Goal: Task Accomplishment & Management: Manage account settings

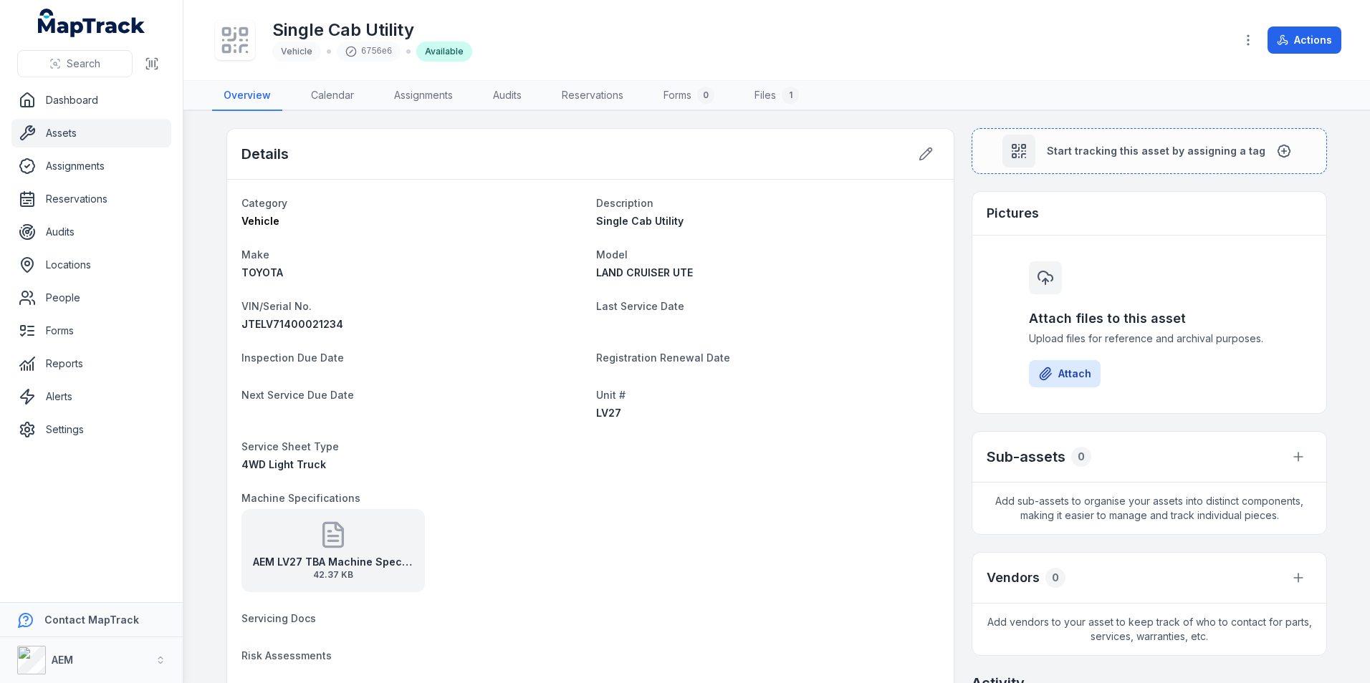
click at [912, 140] on button at bounding box center [925, 153] width 27 height 27
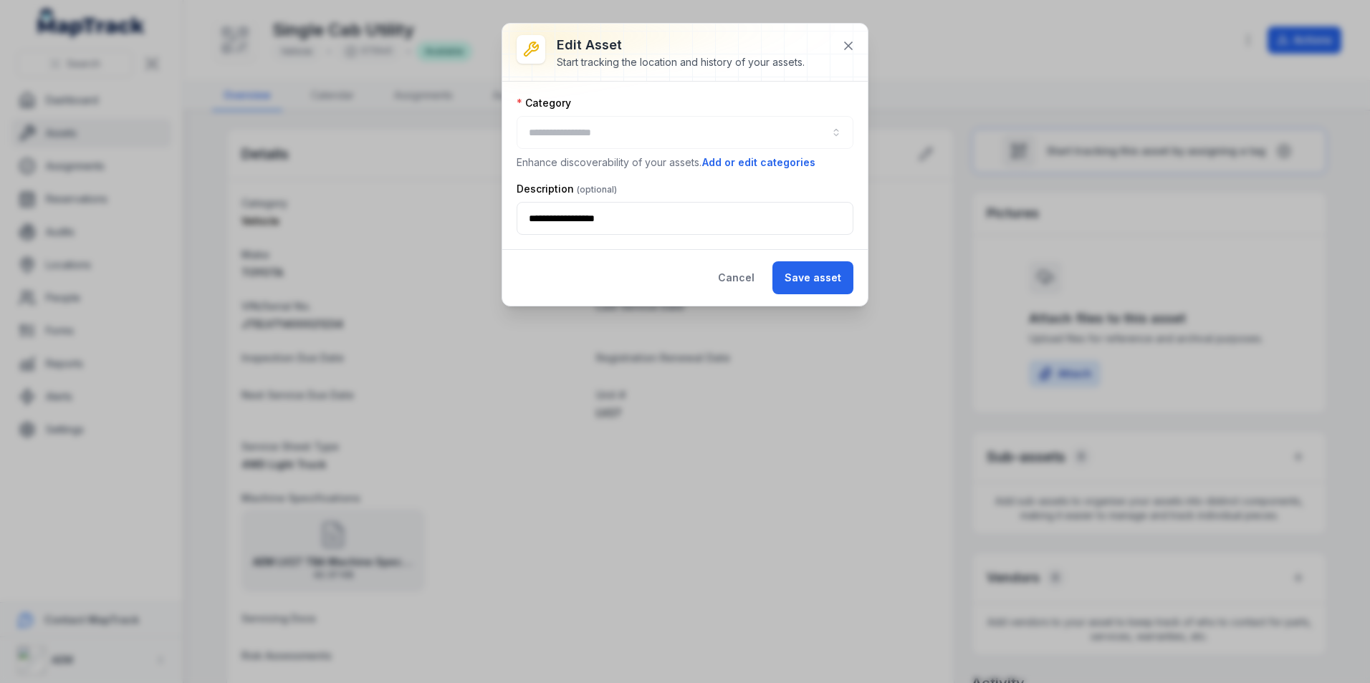
type input "*******"
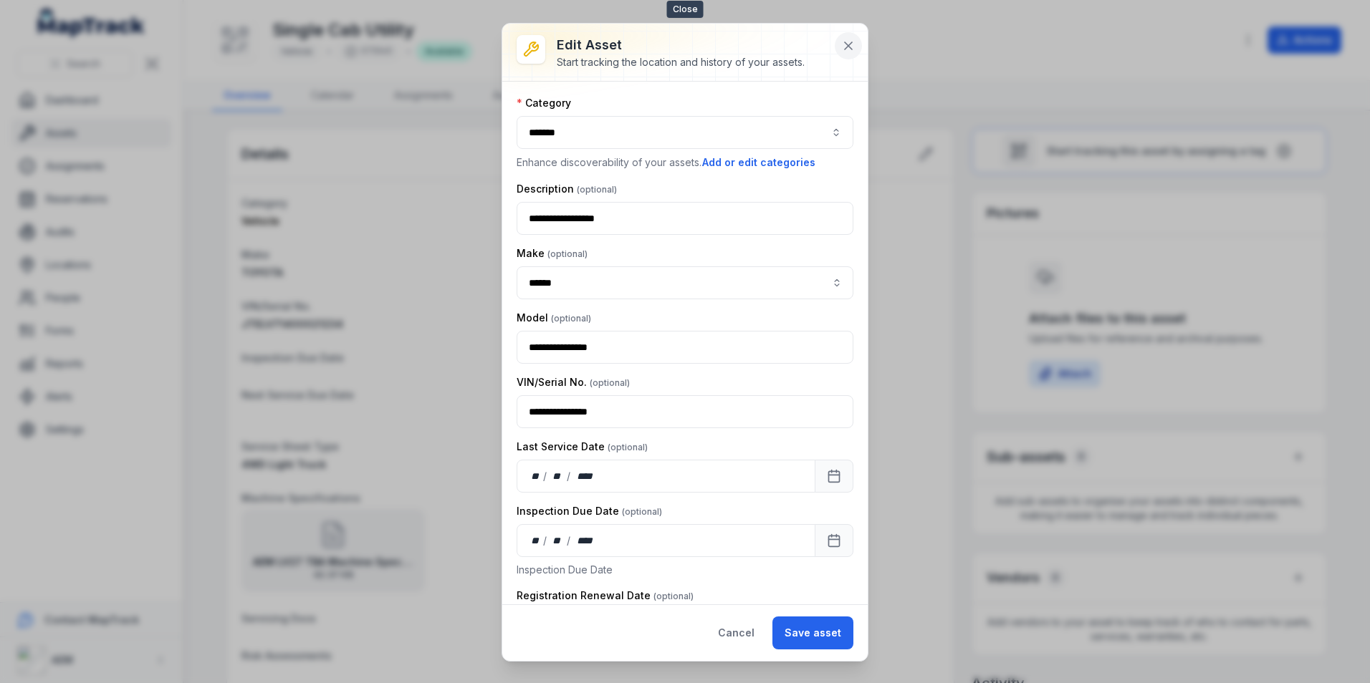
click at [846, 45] on icon at bounding box center [848, 46] width 14 height 14
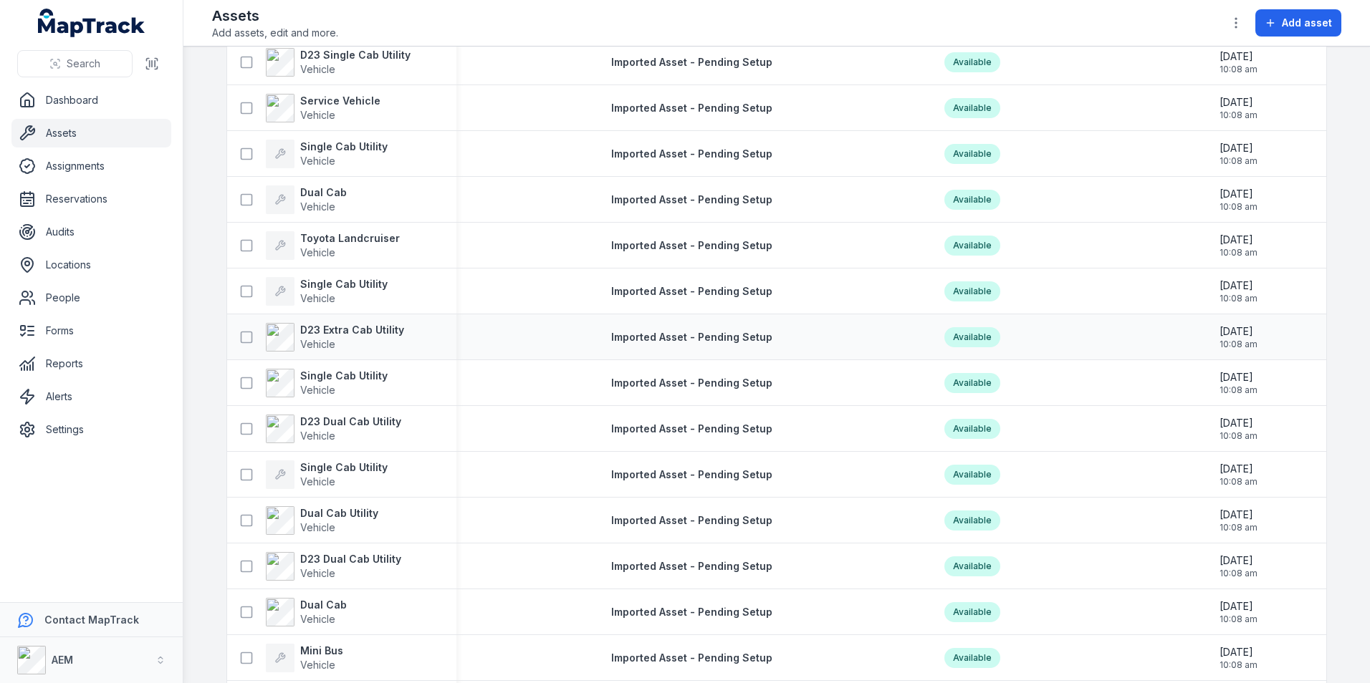
scroll to position [537, 0]
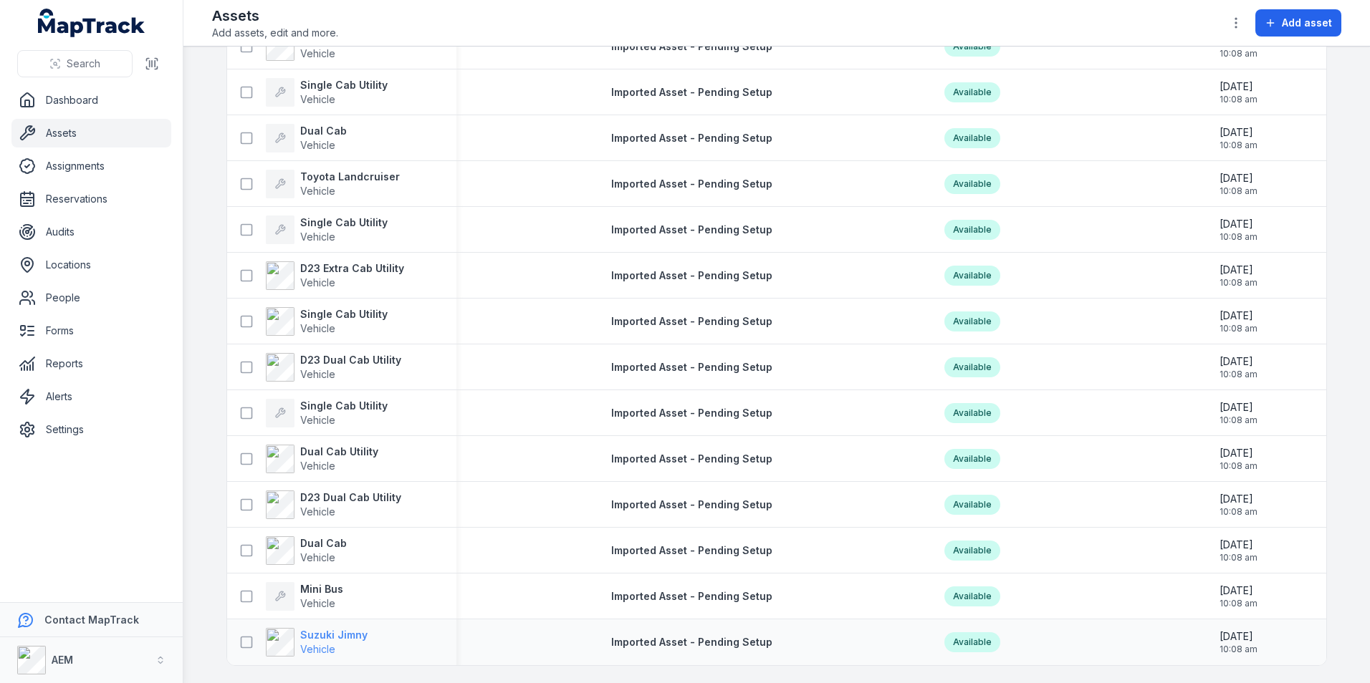
click at [352, 643] on span "Vehicle" at bounding box center [333, 650] width 67 height 14
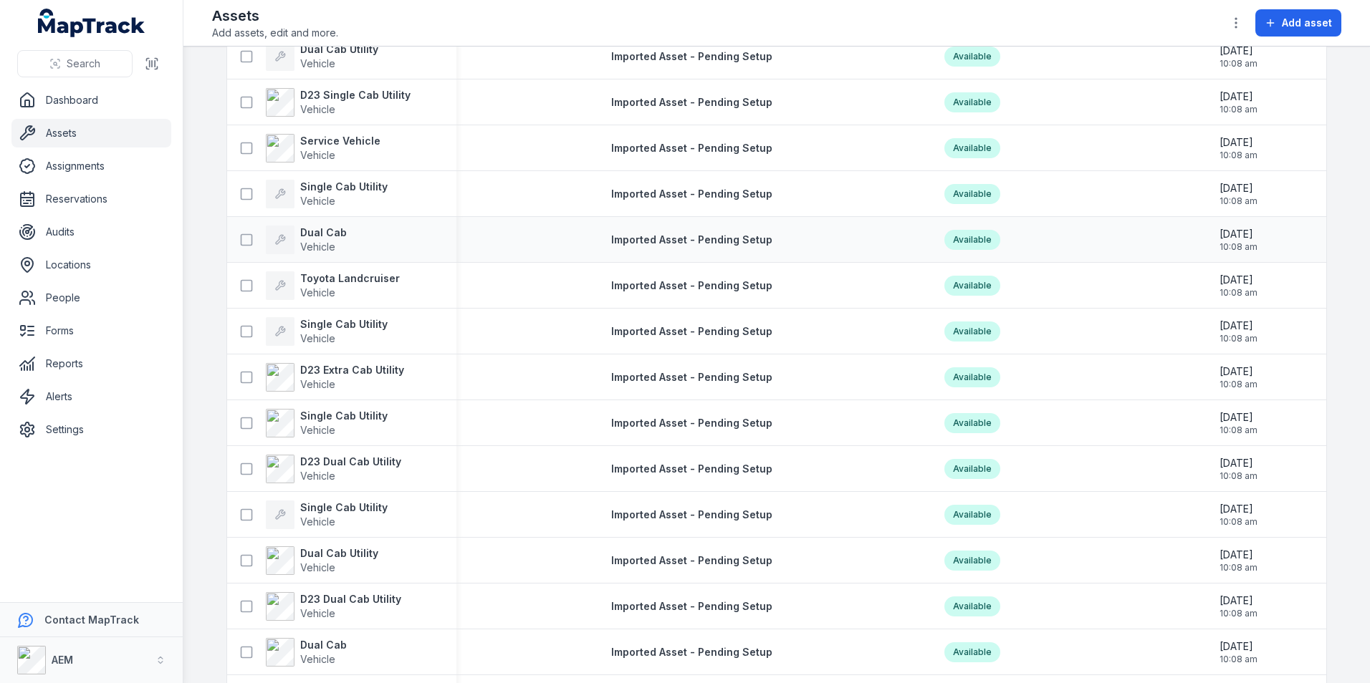
scroll to position [501, 0]
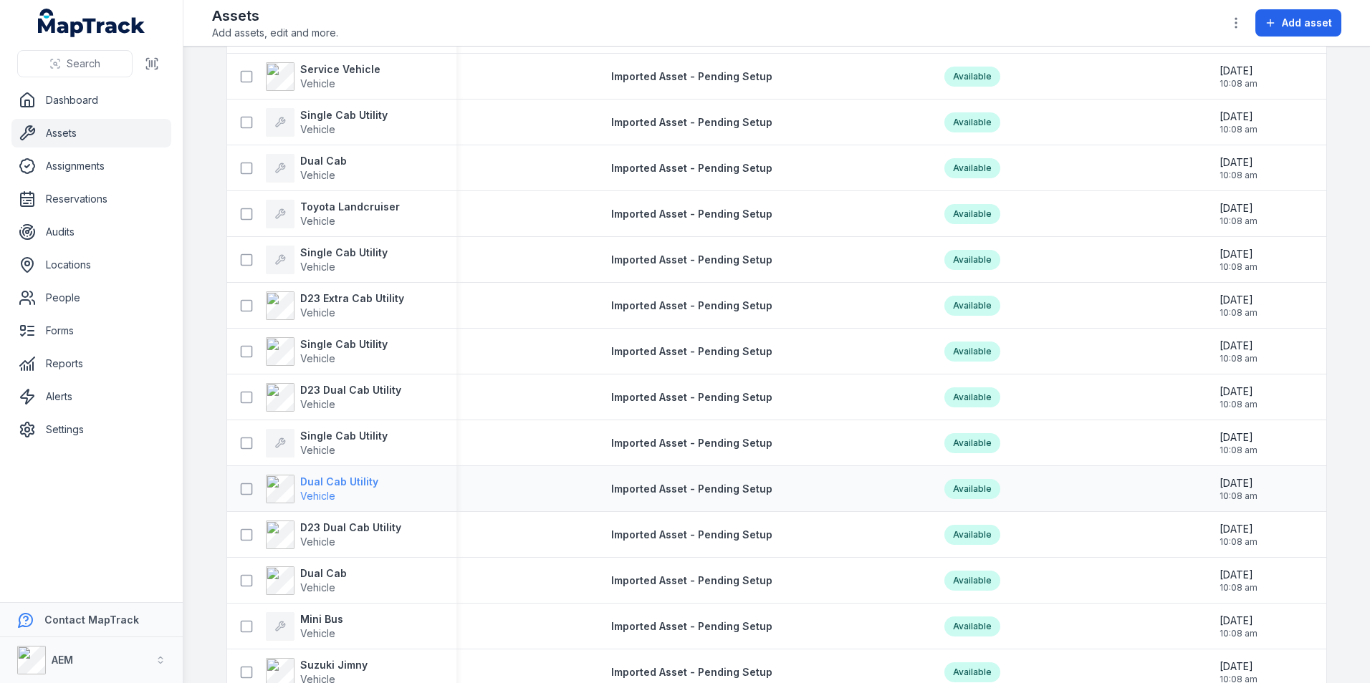
click at [357, 485] on strong "Dual Cab Utility" at bounding box center [339, 482] width 78 height 14
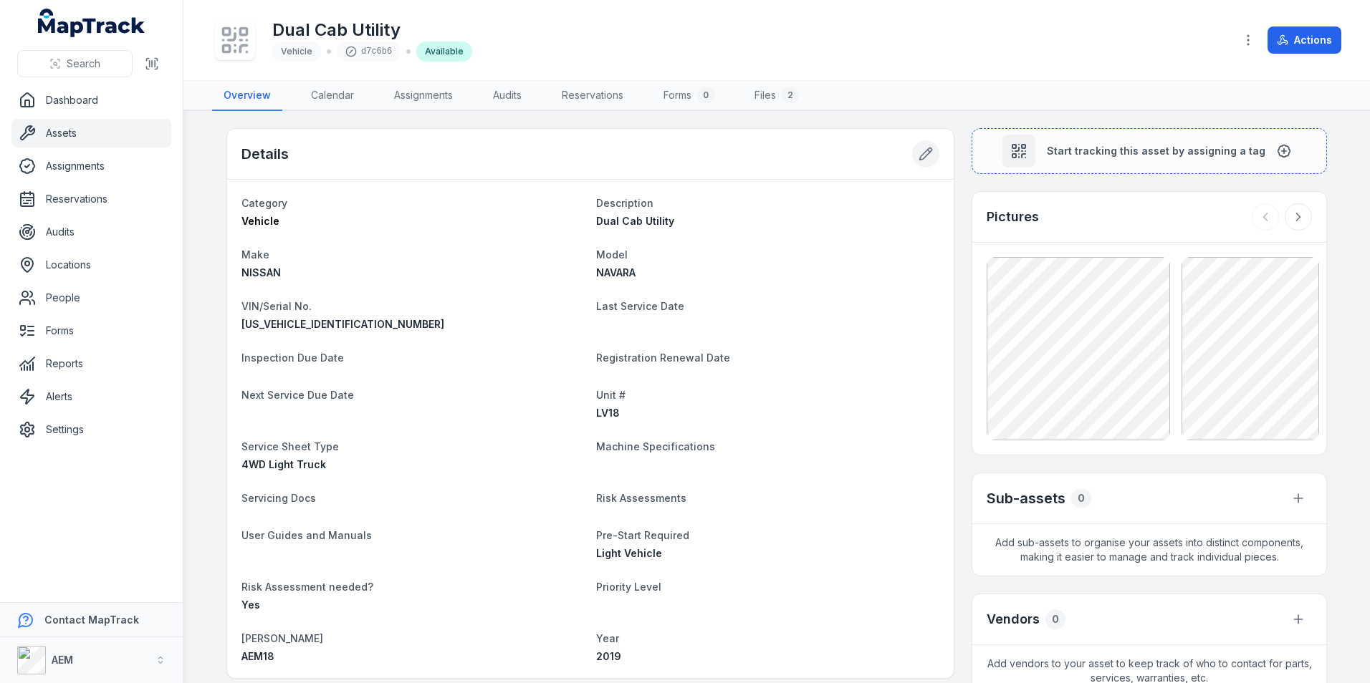
click at [915, 162] on button at bounding box center [925, 153] width 27 height 27
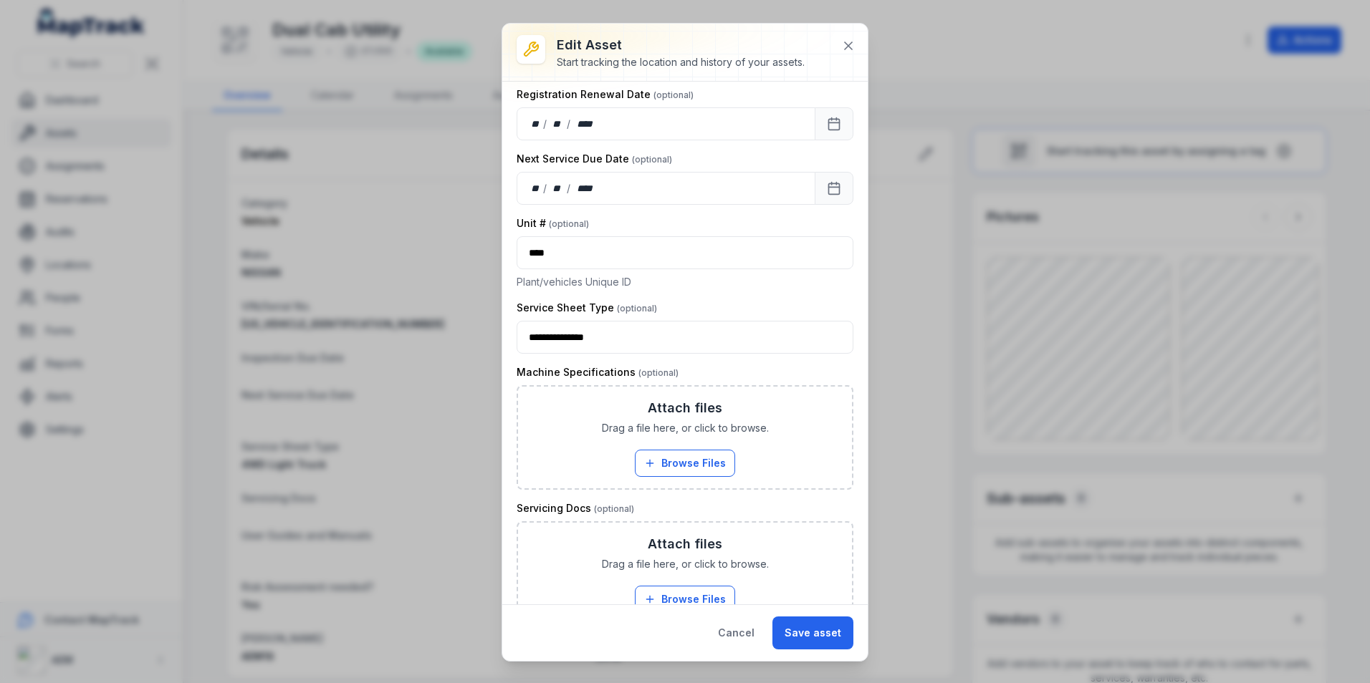
scroll to position [645, 0]
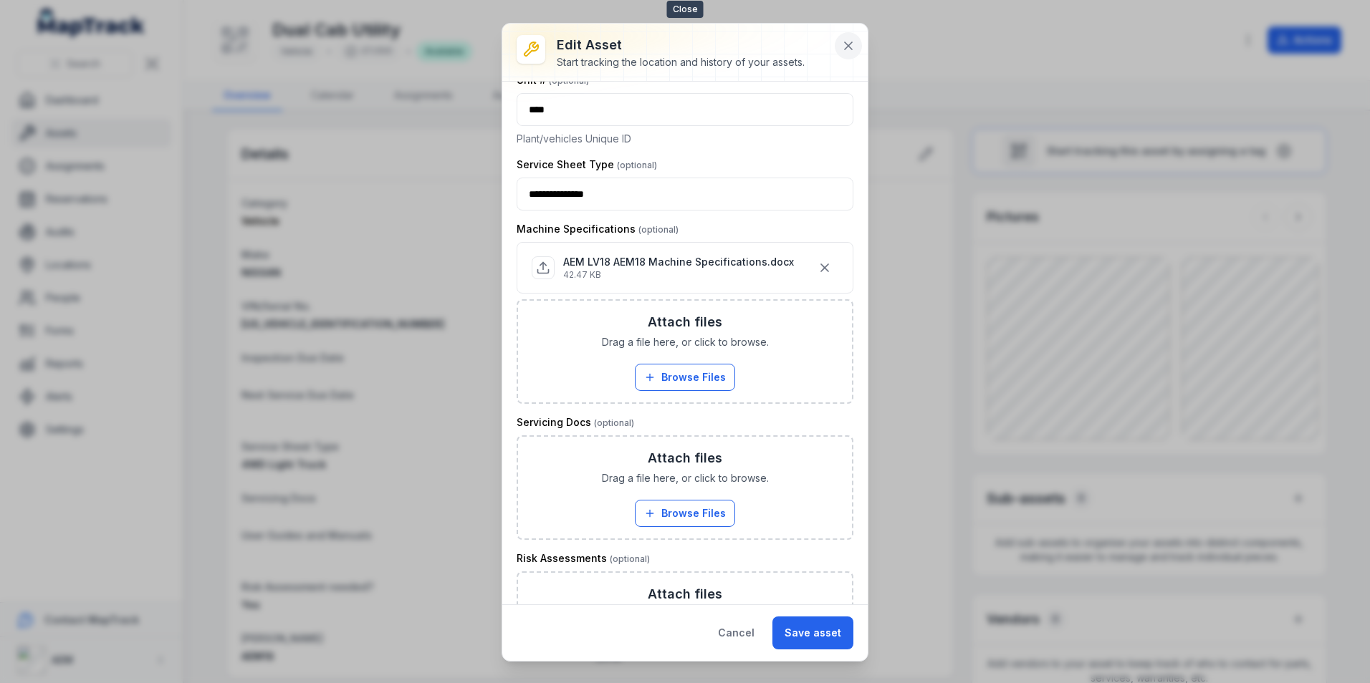
click at [843, 41] on icon at bounding box center [848, 46] width 14 height 14
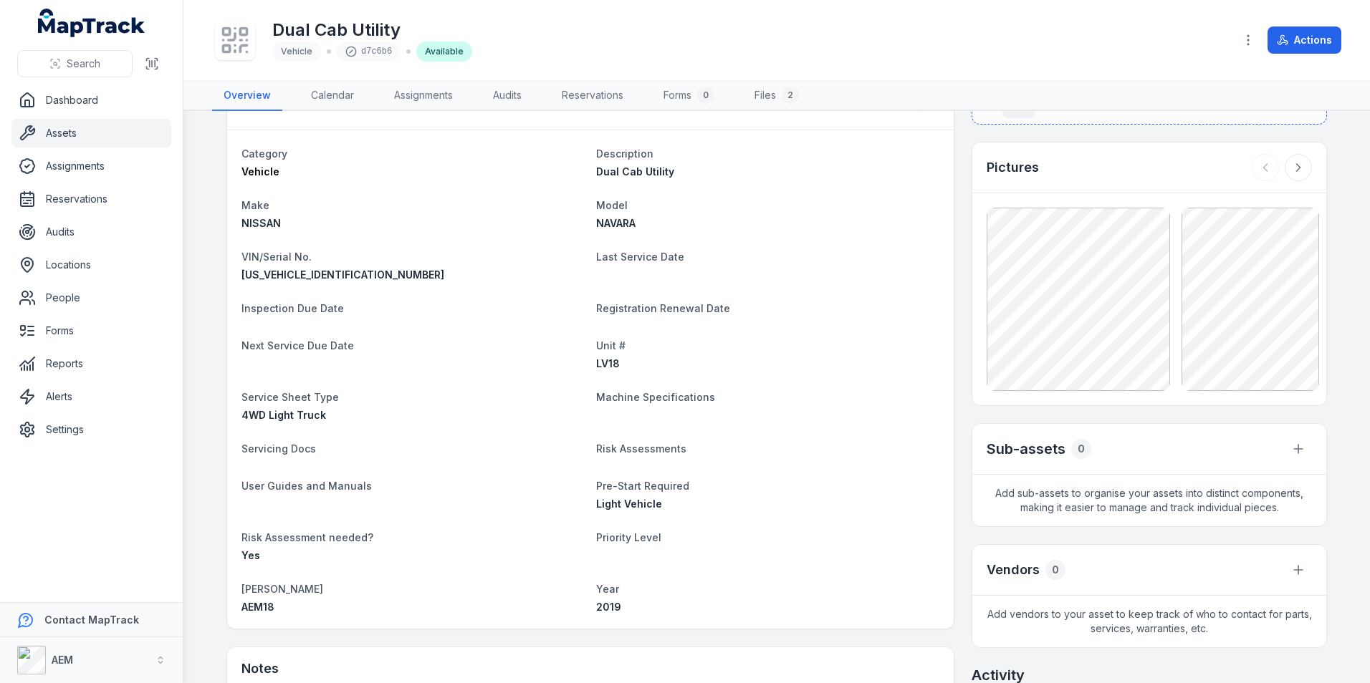
scroll to position [0, 0]
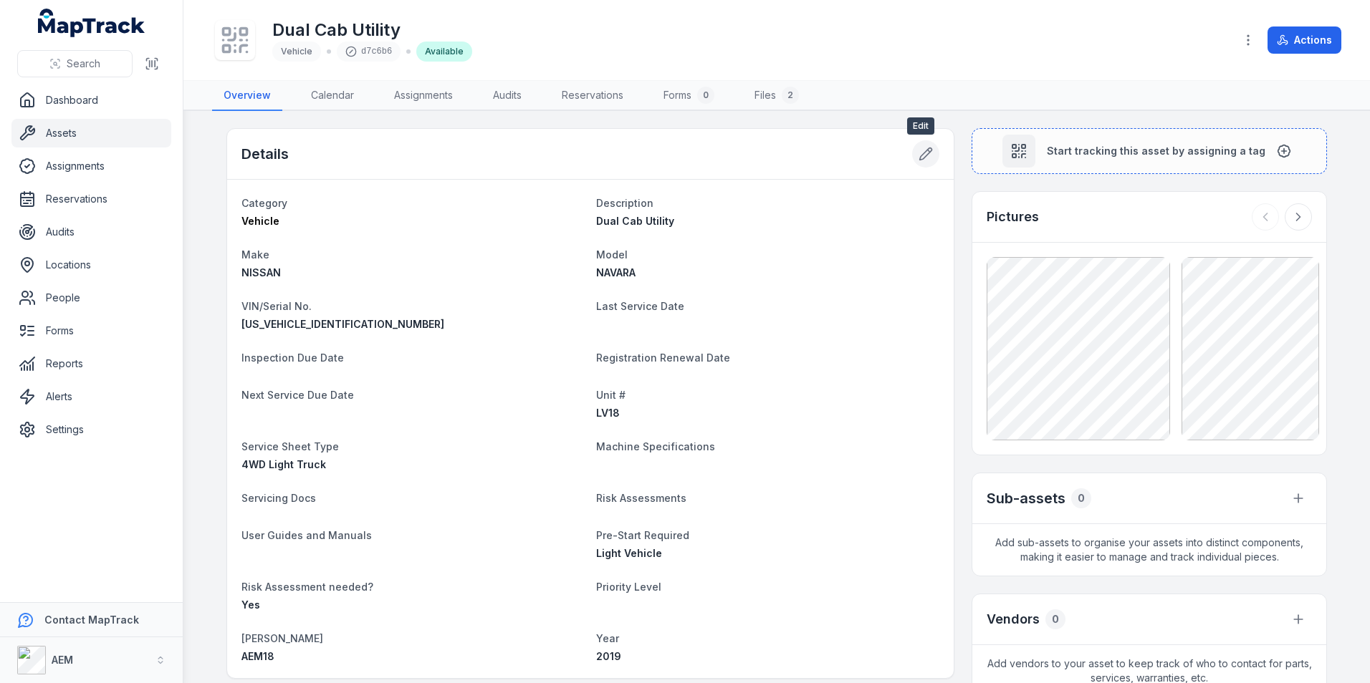
click at [920, 153] on icon at bounding box center [926, 154] width 12 height 12
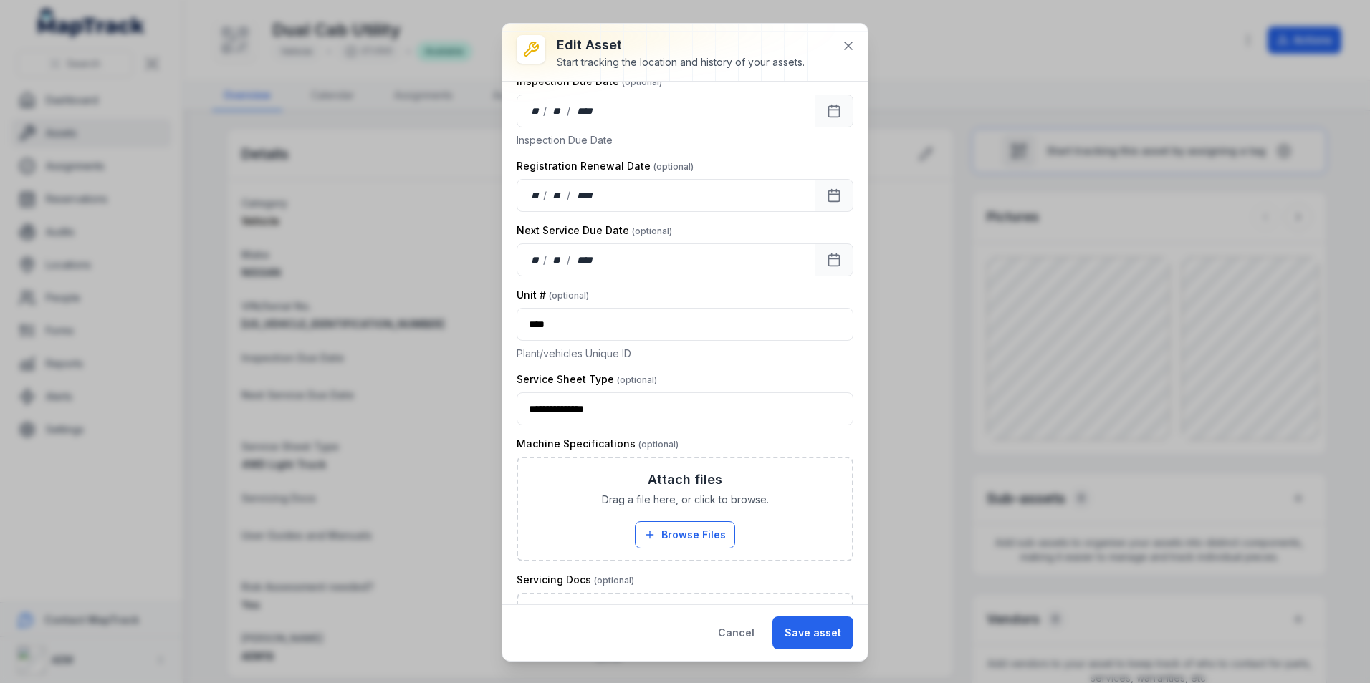
scroll to position [716, 0]
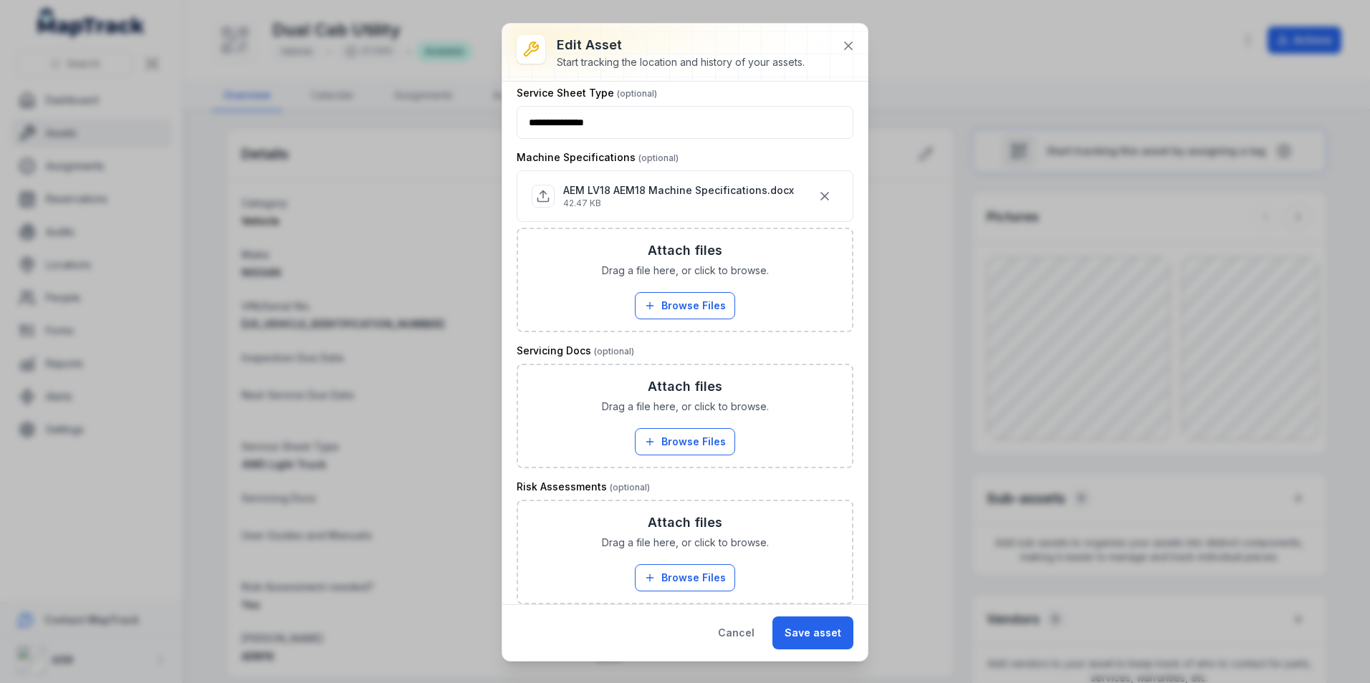
click at [862, 42] on div at bounding box center [684, 52] width 365 height 57
click at [854, 44] on icon at bounding box center [848, 46] width 14 height 14
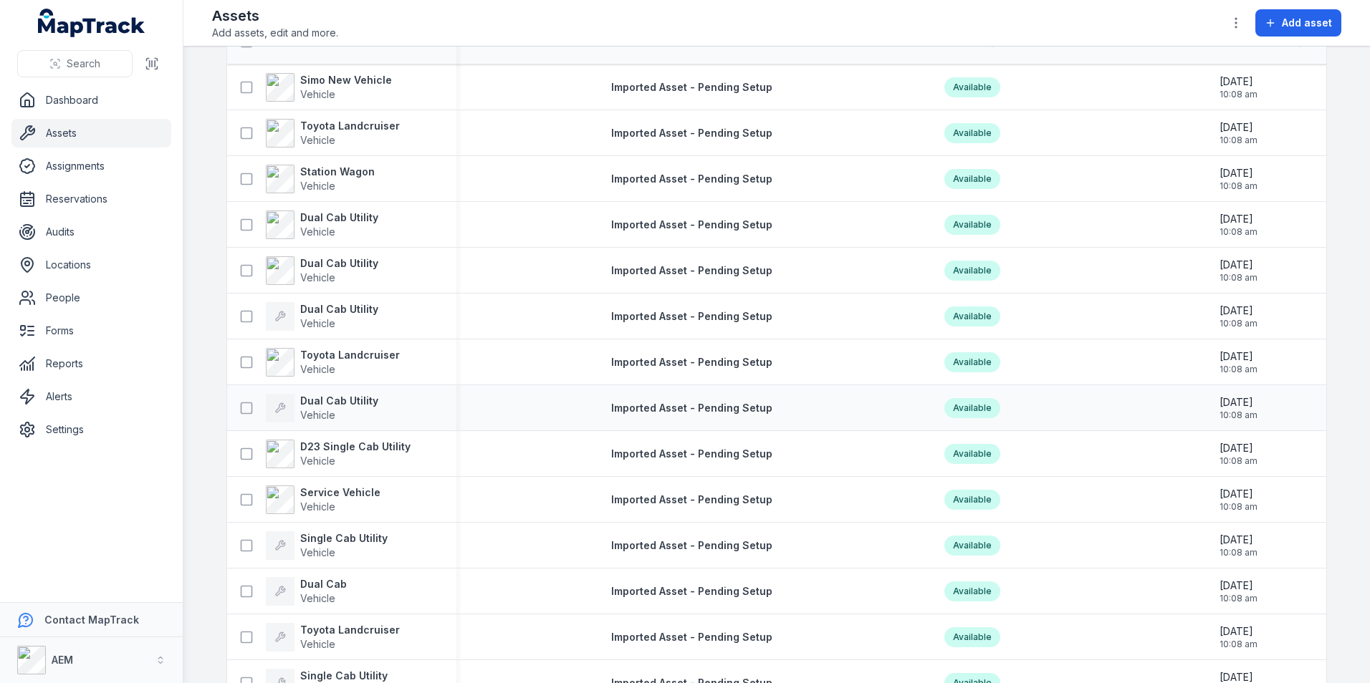
scroll to position [215, 0]
click at [377, 494] on strong "Toyota Landcruiser" at bounding box center [350, 493] width 100 height 14
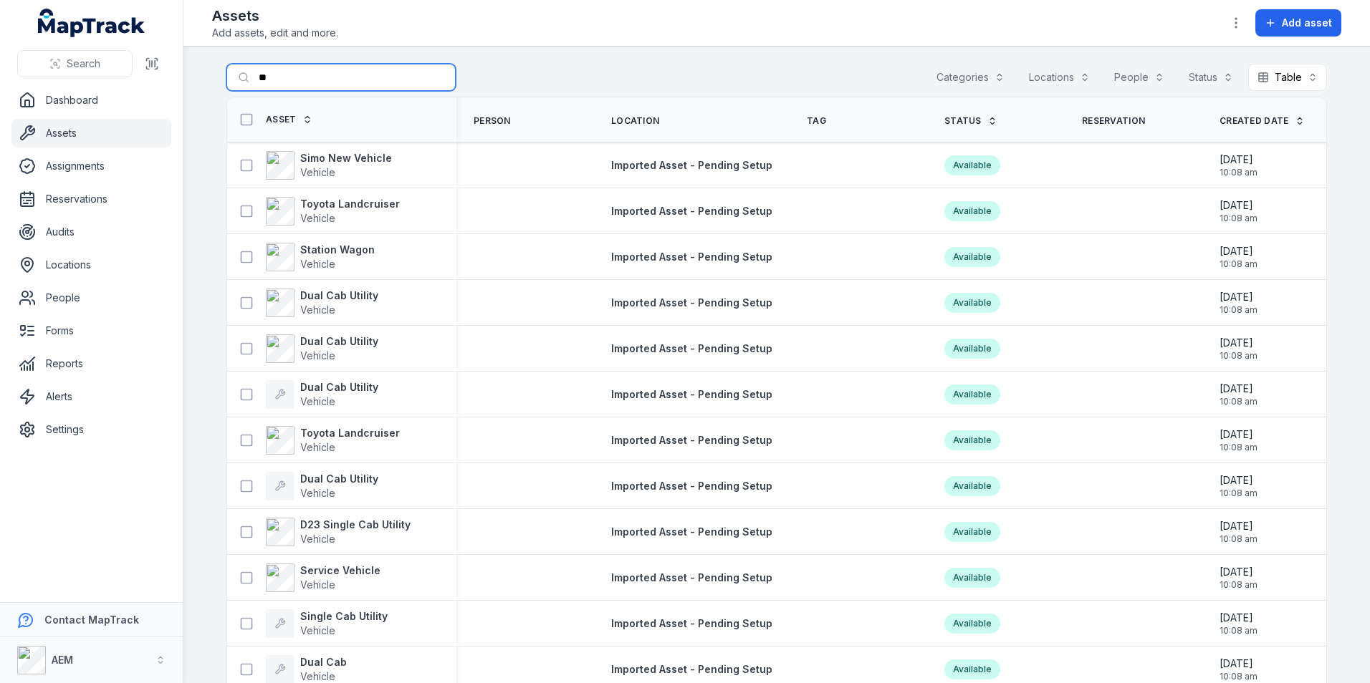
drag, startPoint x: 267, startPoint y: 66, endPoint x: 183, endPoint y: 74, distance: 84.9
click at [189, 74] on main "Search for assets ** Categories Locations People Status Table ***** Asset Perso…" at bounding box center [776, 365] width 1186 height 637
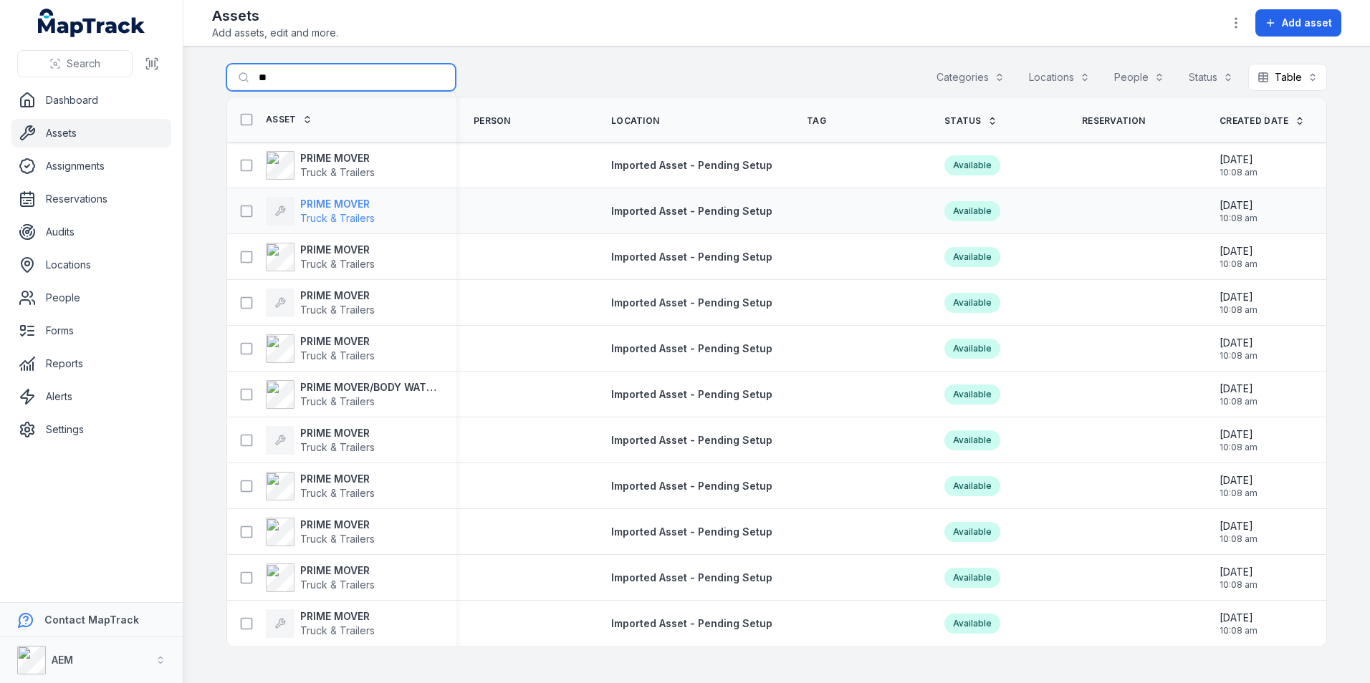
type input "**"
click at [305, 202] on strong "PRIME MOVER" at bounding box center [337, 204] width 74 height 14
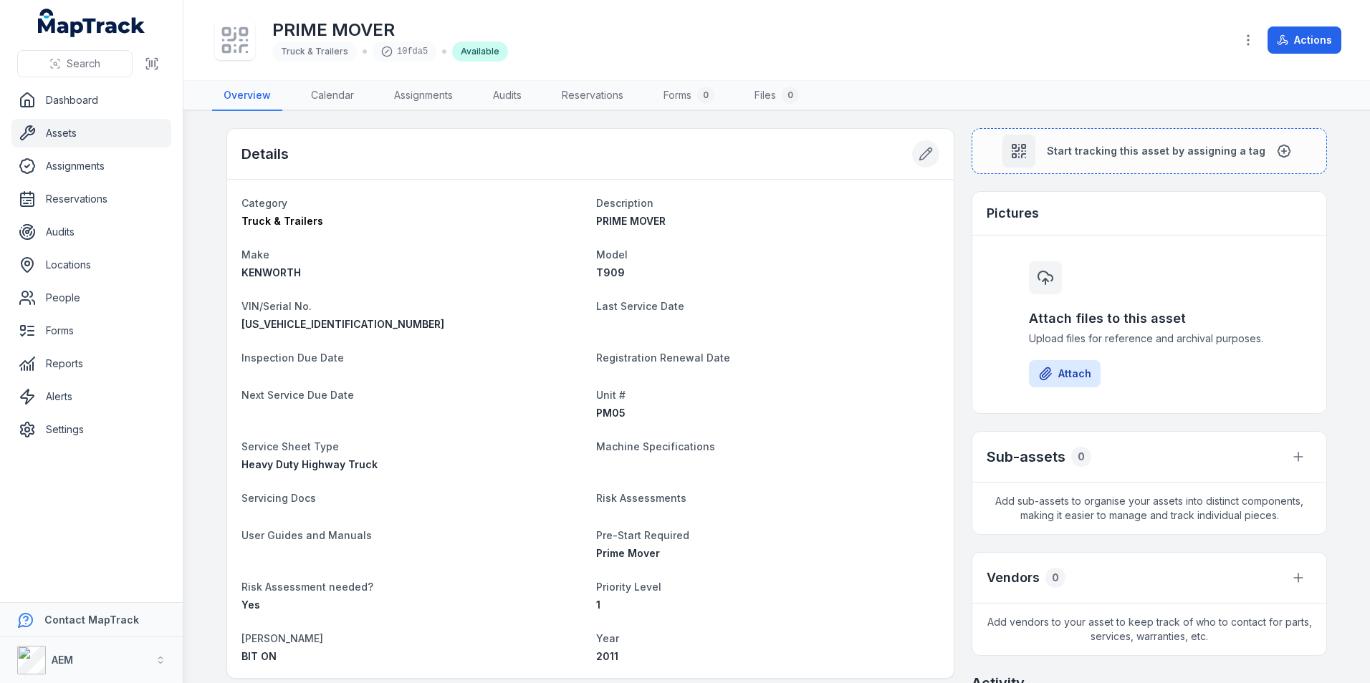
click at [920, 160] on icon at bounding box center [926, 154] width 12 height 12
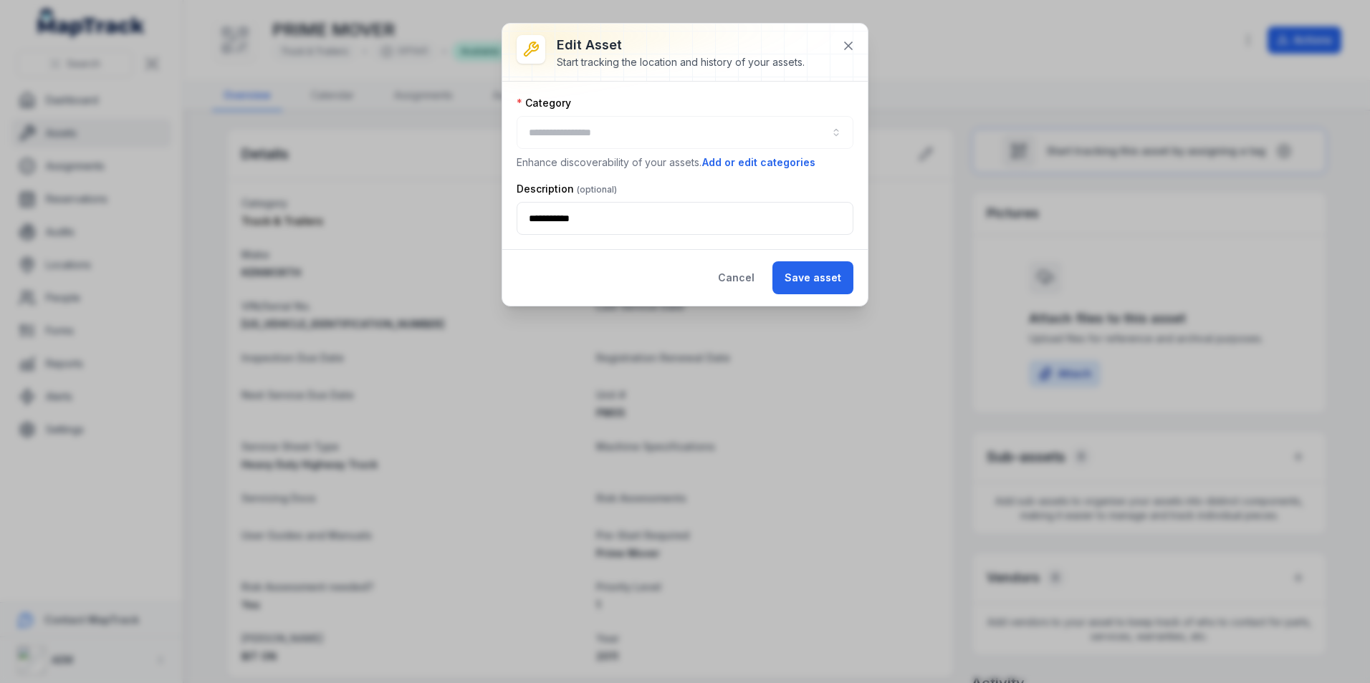
type input "**********"
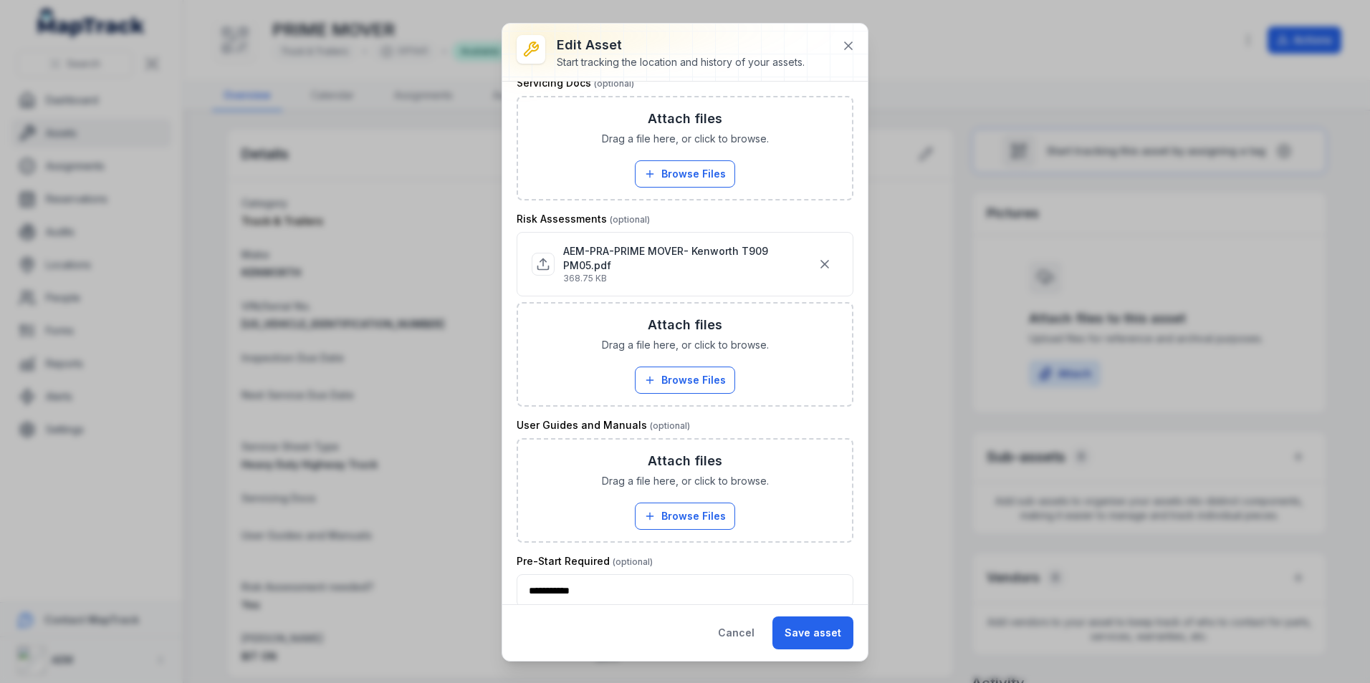
scroll to position [1003, 0]
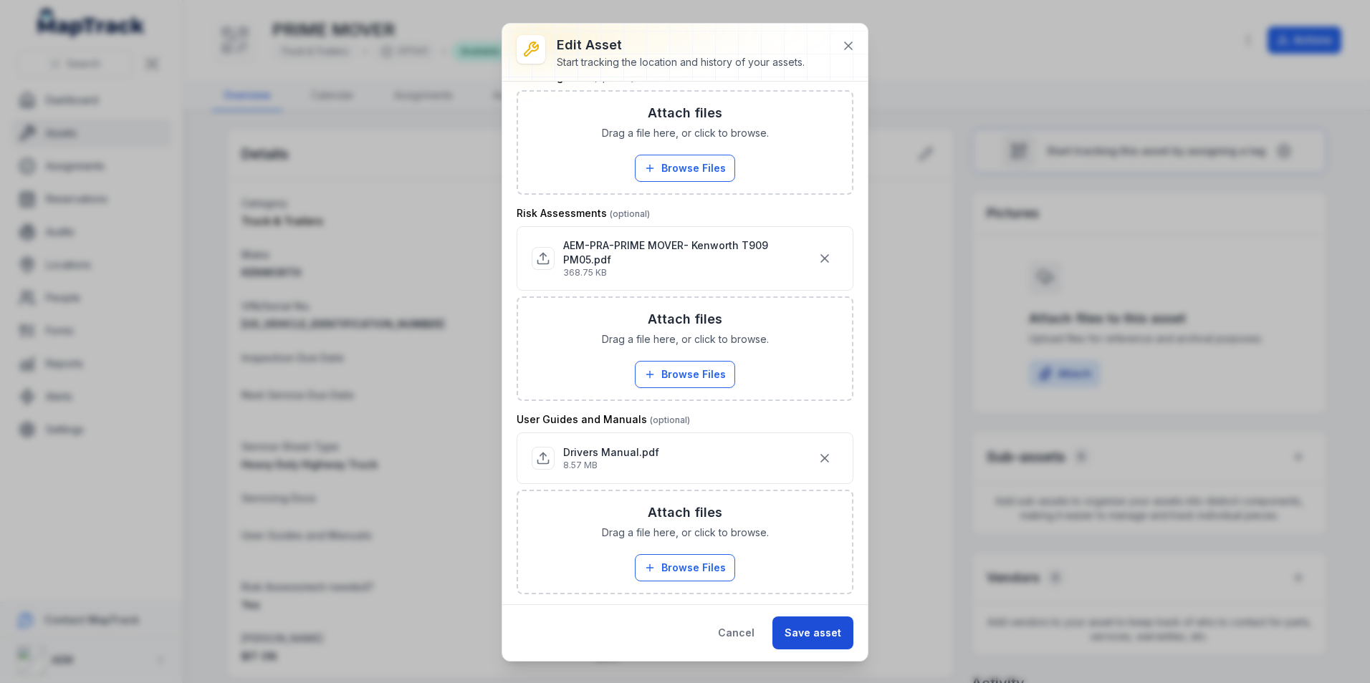
click at [813, 621] on button "Save asset" at bounding box center [812, 633] width 81 height 33
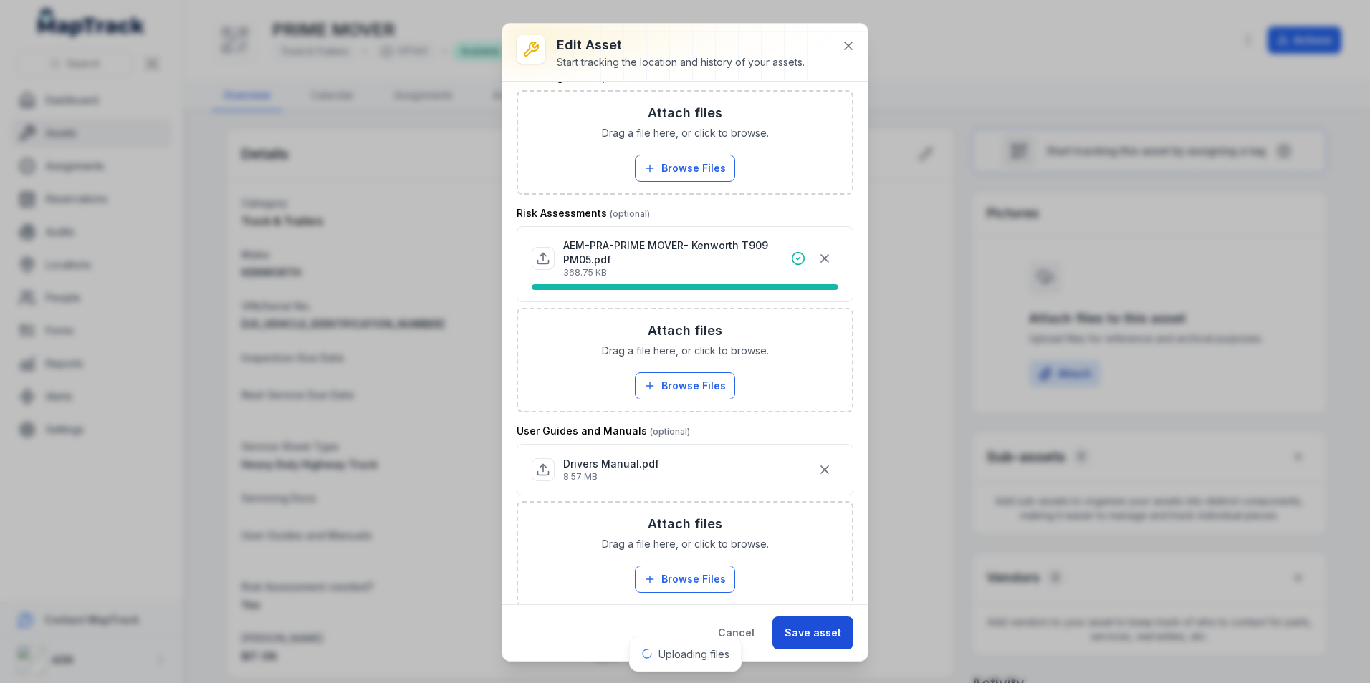
click at [808, 637] on button "Save asset" at bounding box center [812, 633] width 81 height 33
click at [818, 628] on button "Save asset" at bounding box center [812, 633] width 81 height 33
click at [825, 639] on button "Save asset" at bounding box center [812, 633] width 81 height 33
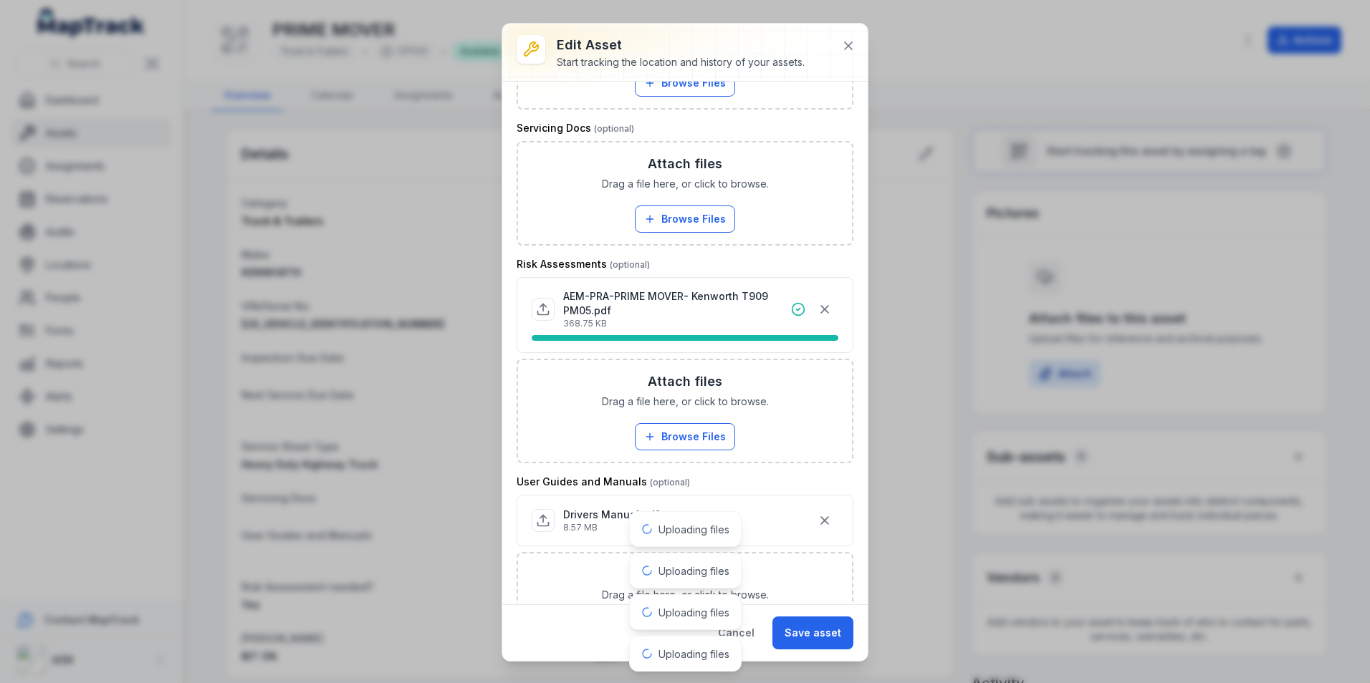
scroll to position [963, 0]
